Goal: Transaction & Acquisition: Purchase product/service

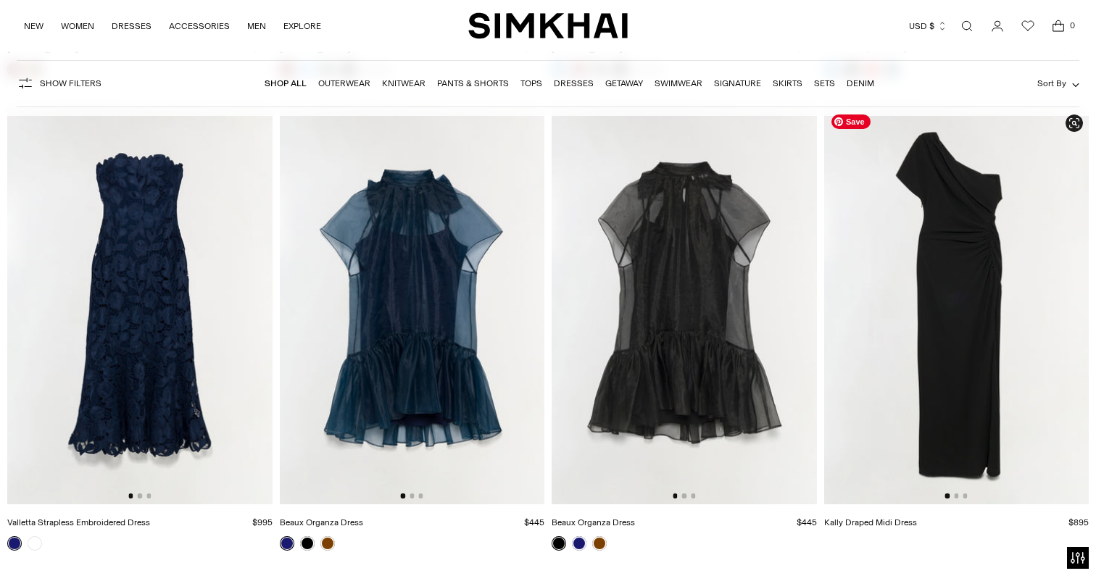
scroll to position [16181, 0]
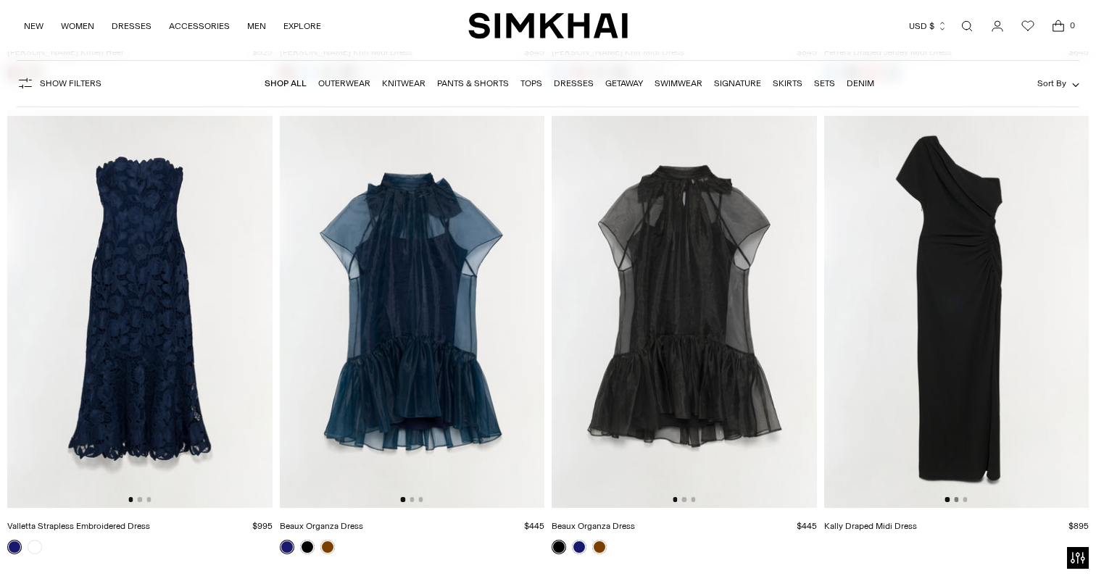
click at [957, 502] on button "Go to slide 2" at bounding box center [956, 499] width 4 height 4
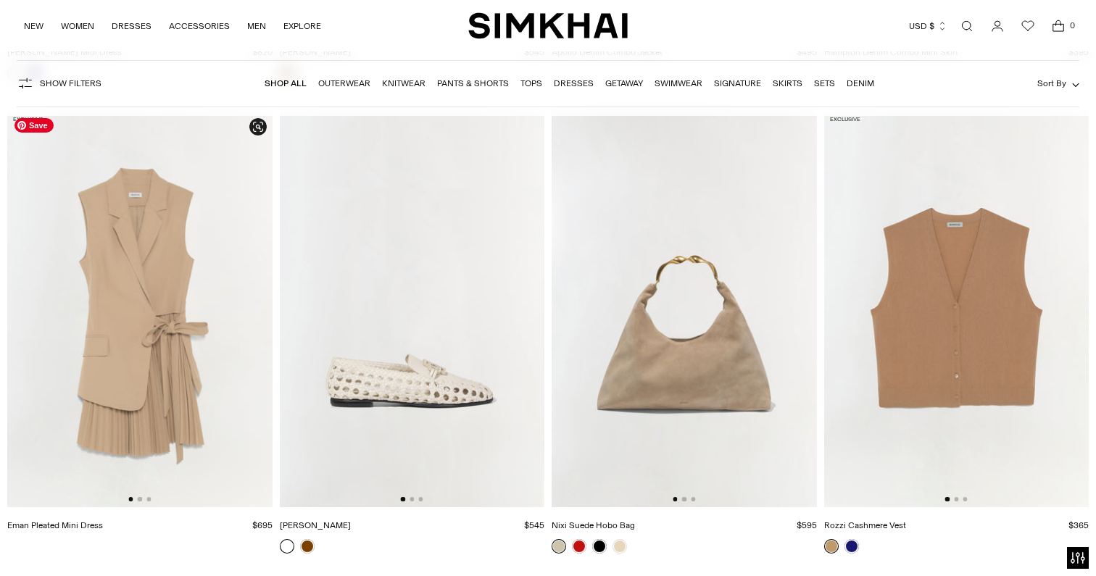
scroll to position [25220, 0]
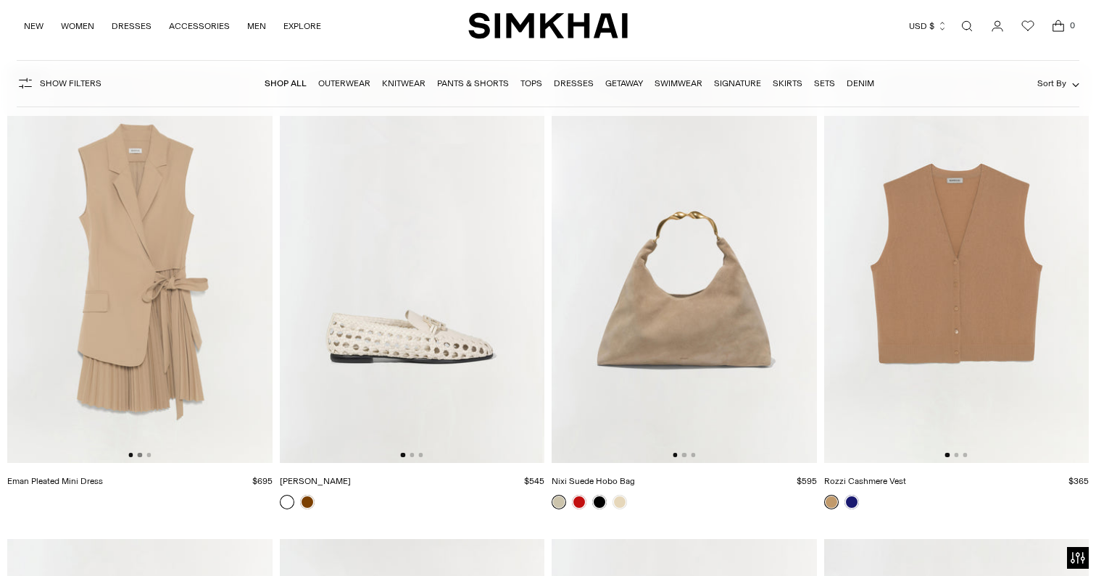
click at [141, 457] on button "Go to slide 2" at bounding box center [140, 455] width 4 height 4
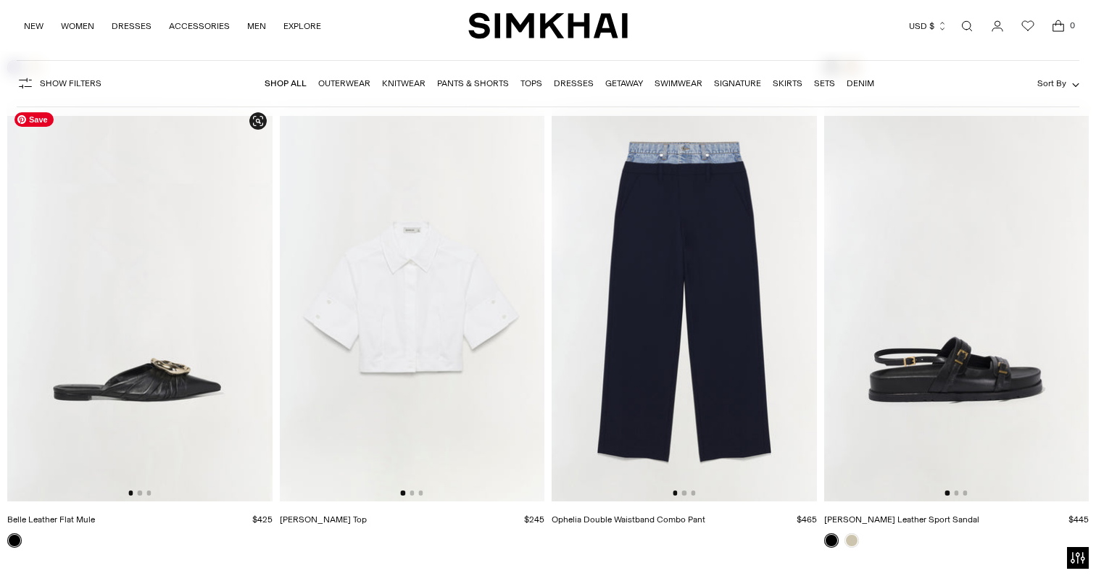
scroll to position [26140, 0]
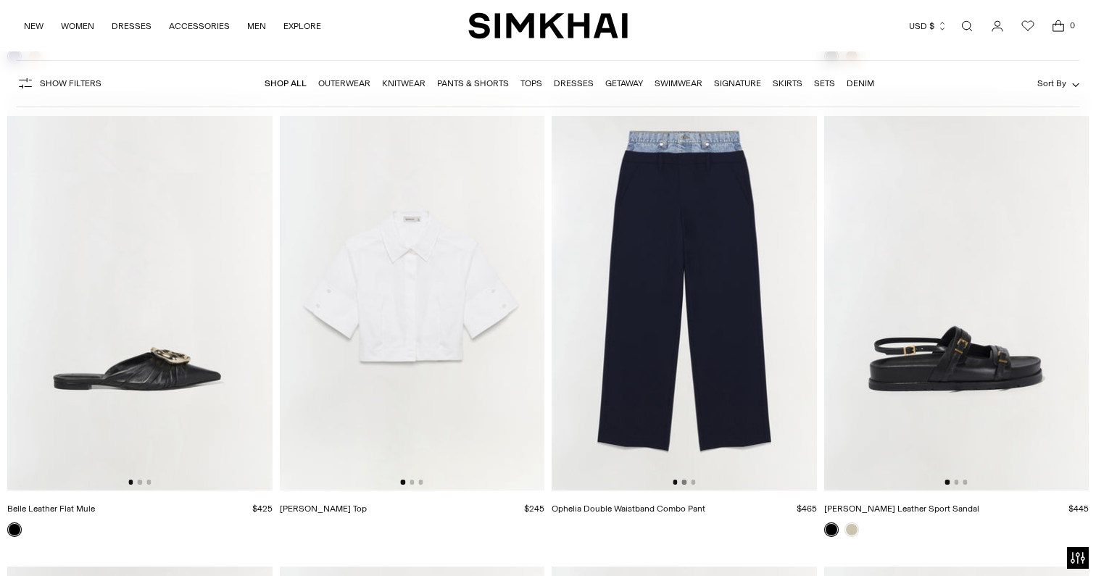
click at [684, 484] on button "Go to slide 2" at bounding box center [684, 482] width 4 height 4
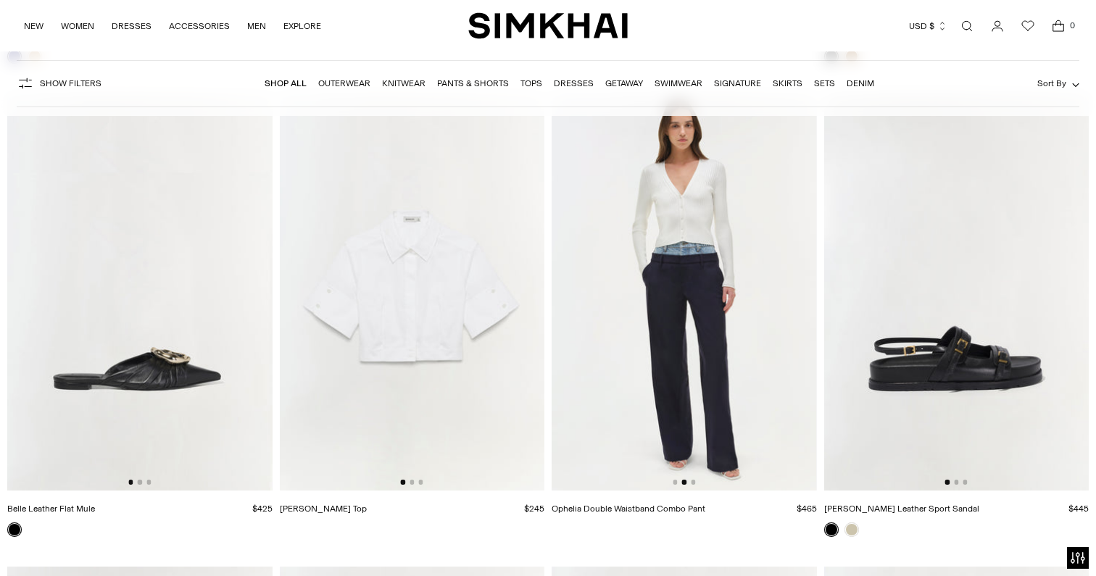
scroll to position [0, 265]
click at [694, 484] on button "Go to slide 3" at bounding box center [693, 482] width 4 height 4
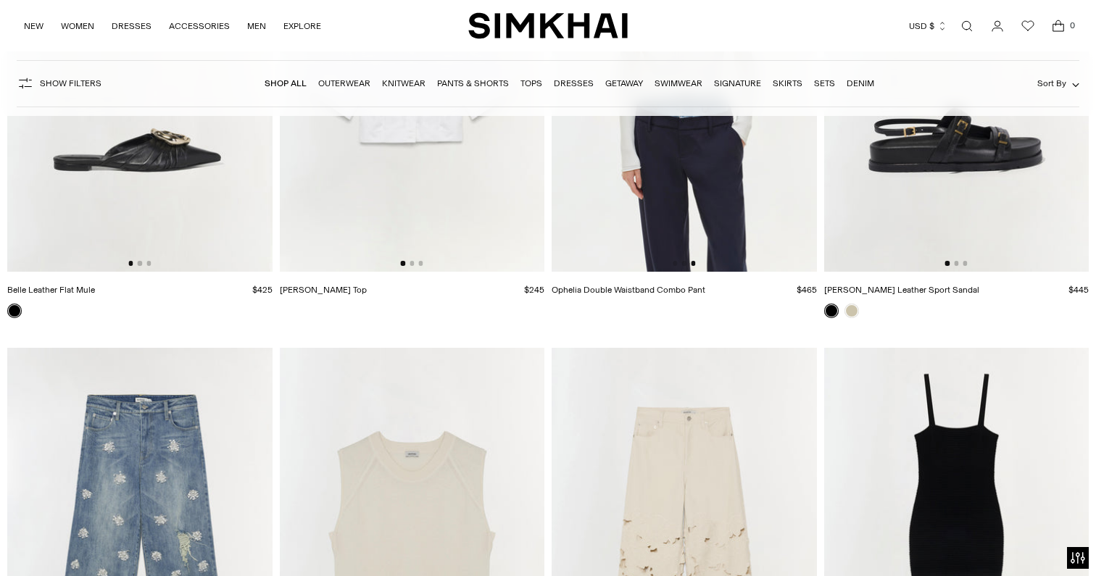
scroll to position [26049, 0]
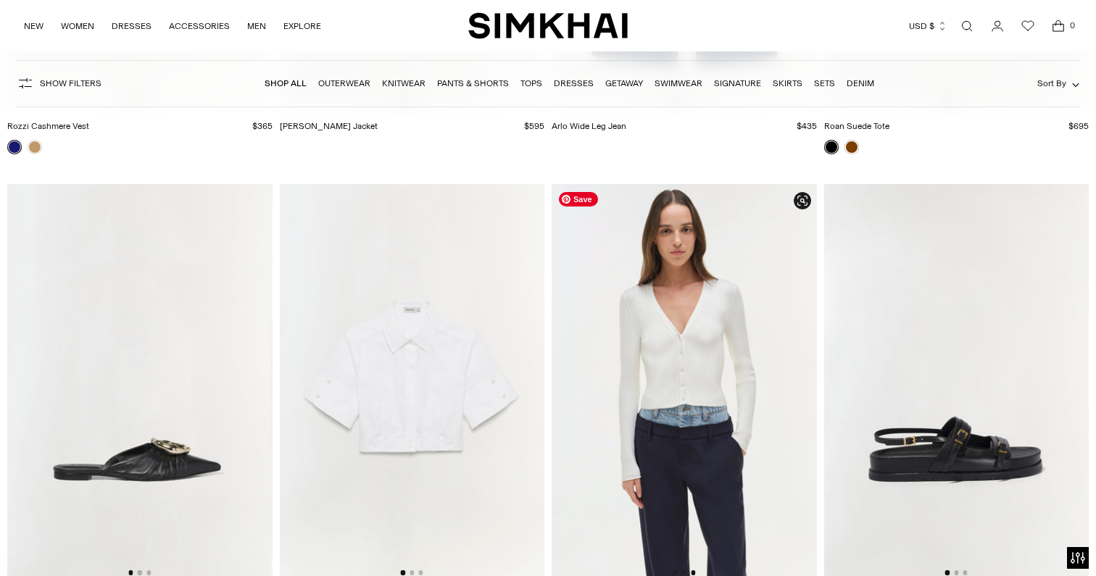
click at [678, 216] on img at bounding box center [684, 382] width 265 height 397
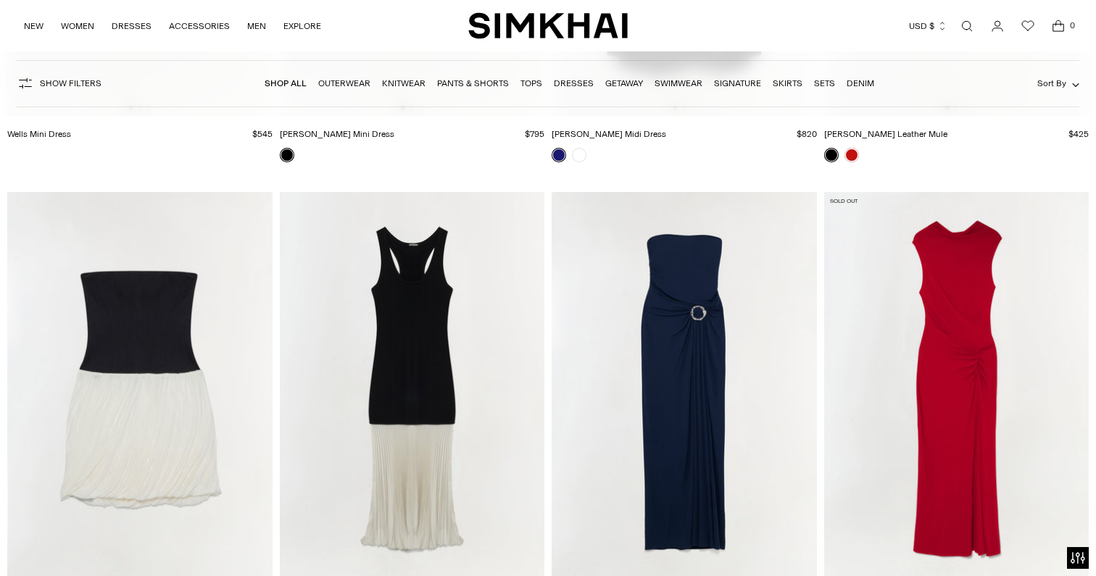
scroll to position [28490, 0]
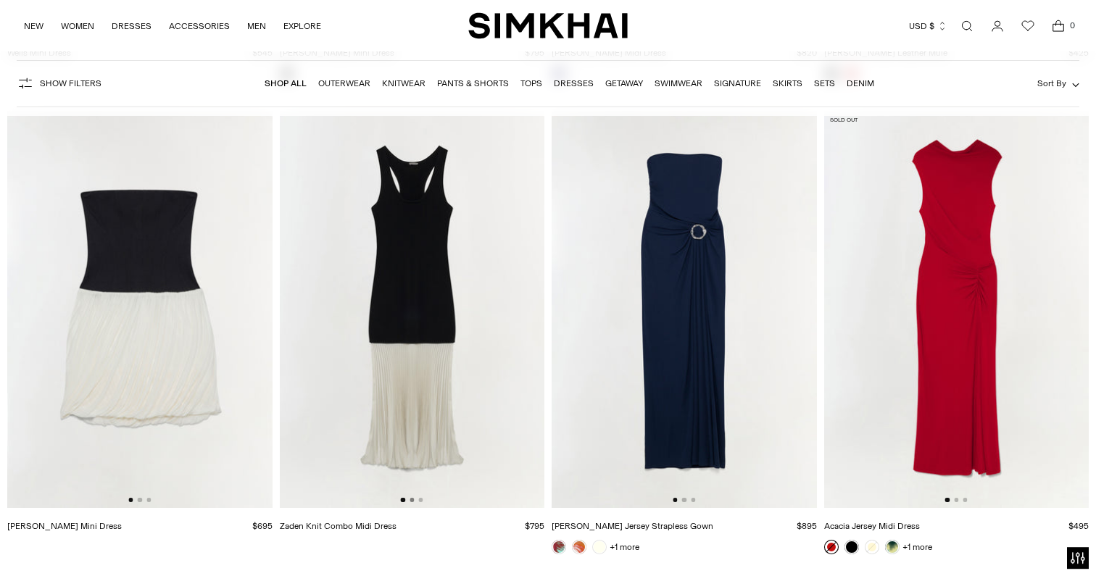
click at [413, 501] on button "Go to slide 2" at bounding box center [411, 500] width 4 height 4
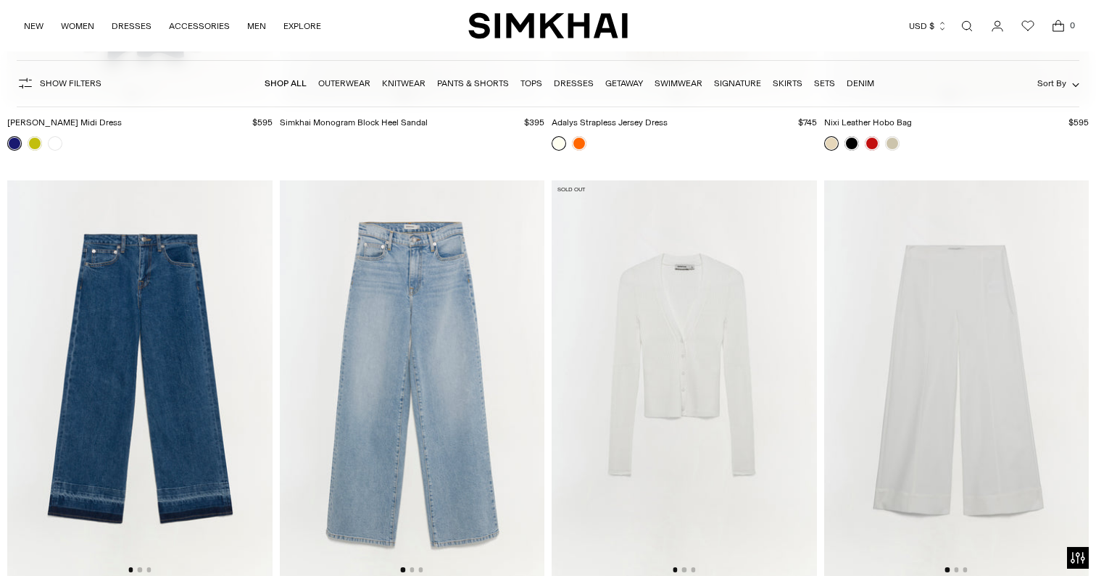
scroll to position [46393, 0]
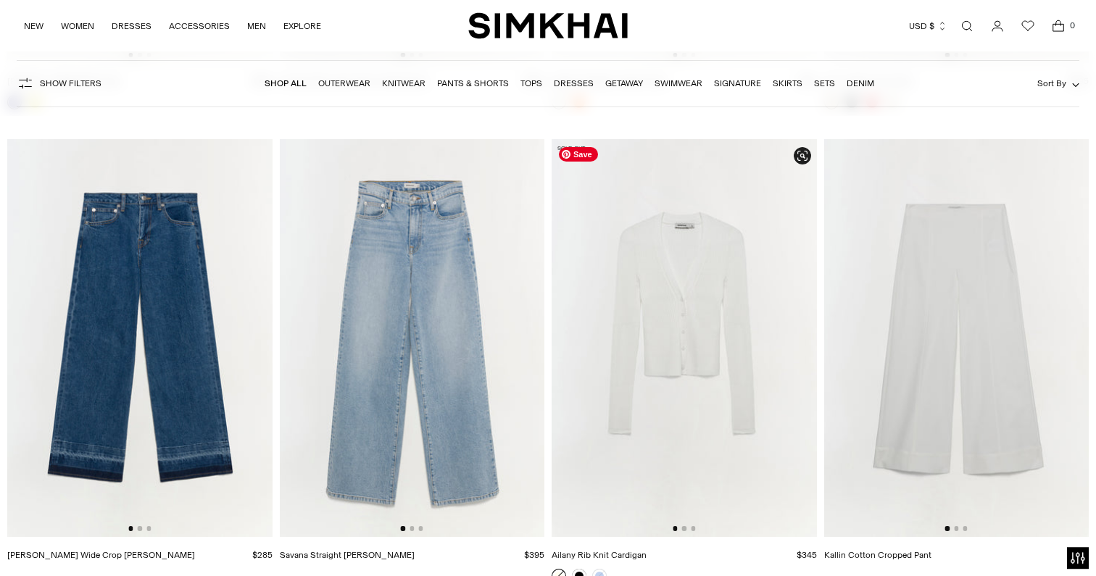
click at [760, 321] on img at bounding box center [684, 337] width 265 height 397
